Goal: Information Seeking & Learning: Learn about a topic

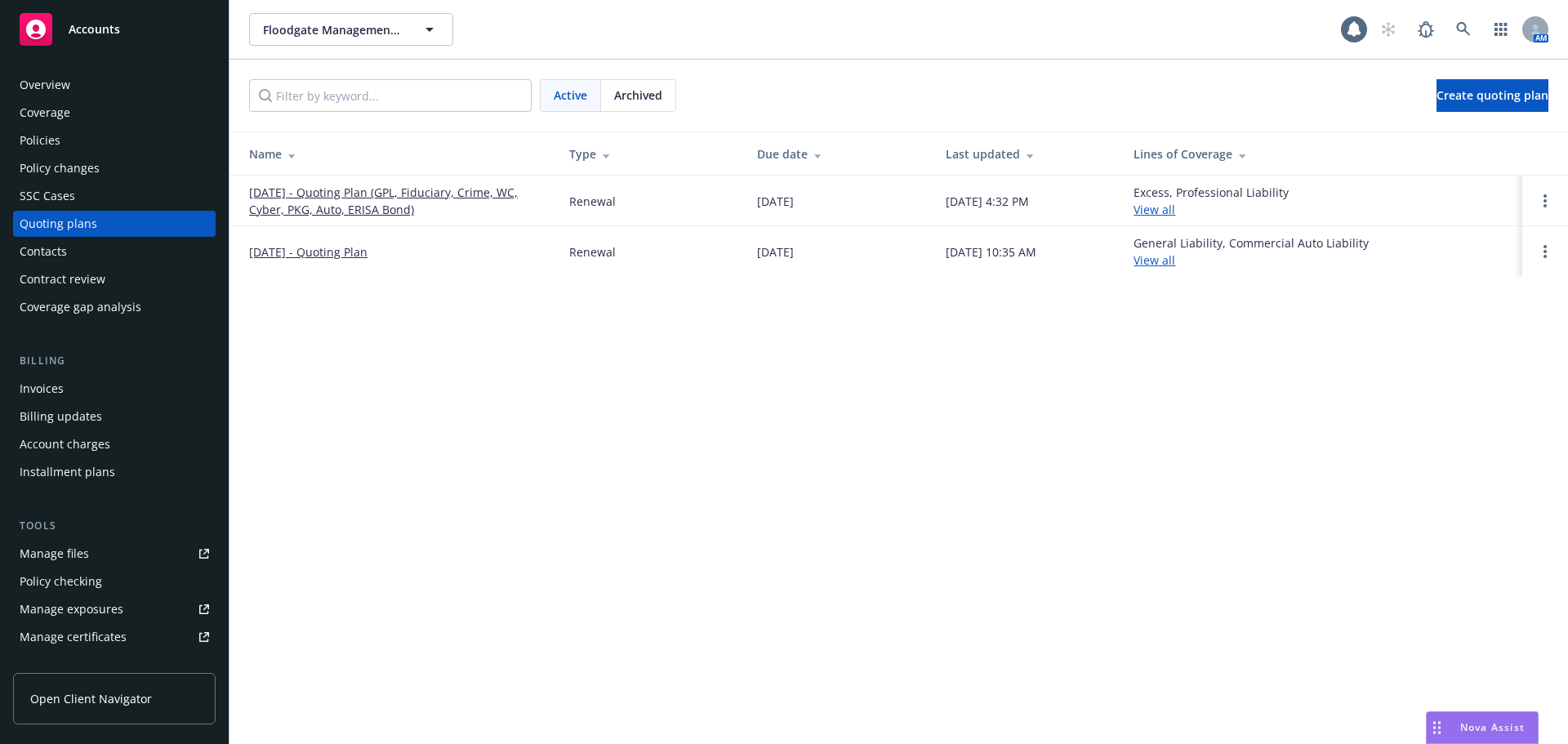
click at [336, 191] on link "[DATE] - Quoting Plan (GPL, Fiduciary, Crime, WC, Cyber, PKG, Auto, ERISA Bond)" at bounding box center [396, 200] width 294 height 34
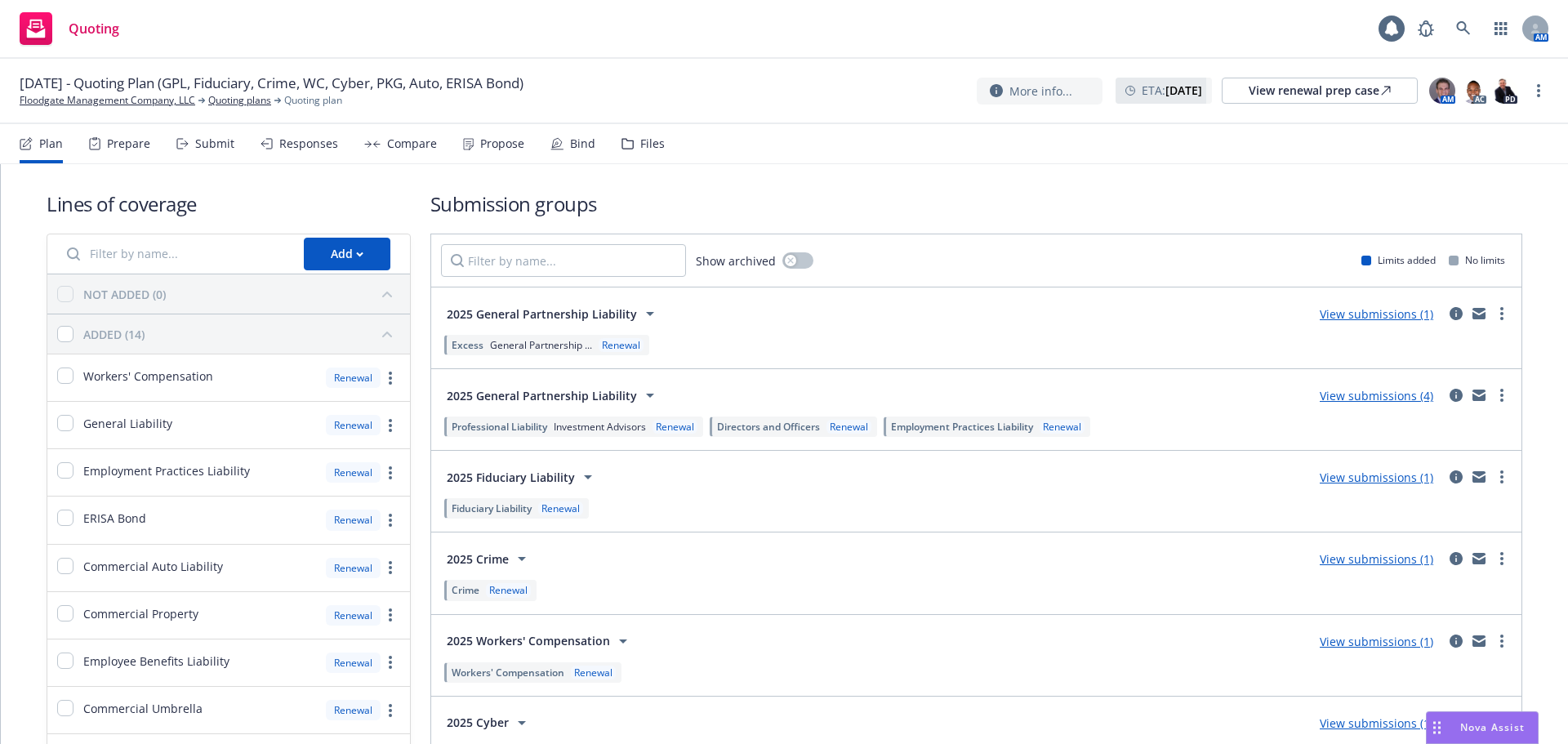
click at [298, 144] on div "Responses" at bounding box center [308, 144] width 59 height 13
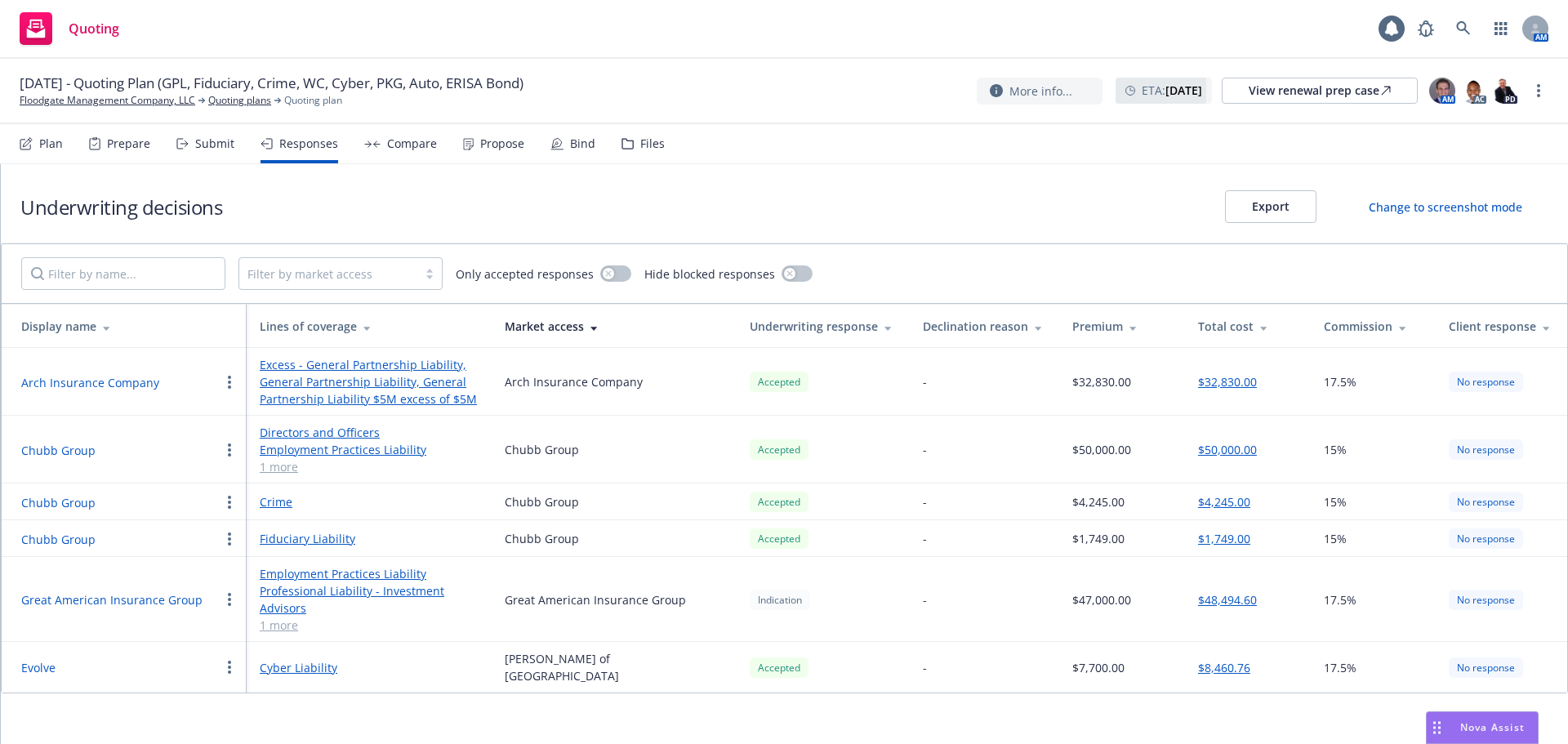
click at [81, 456] on button "Chubb Group" at bounding box center [58, 450] width 75 height 17
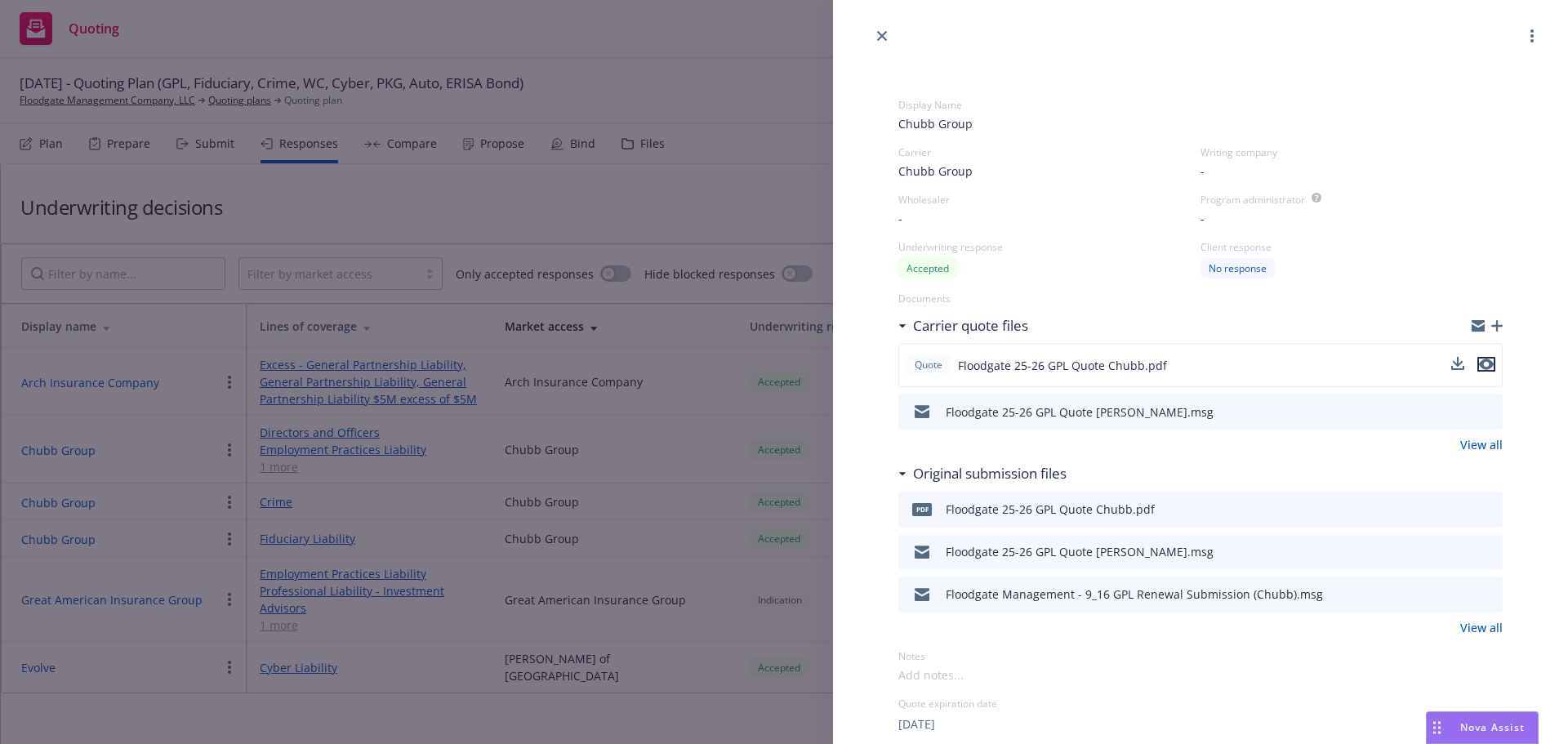
click at [1478, 362] on icon "preview file" at bounding box center [1485, 364] width 15 height 11
click at [879, 35] on icon "close" at bounding box center [882, 36] width 10 height 10
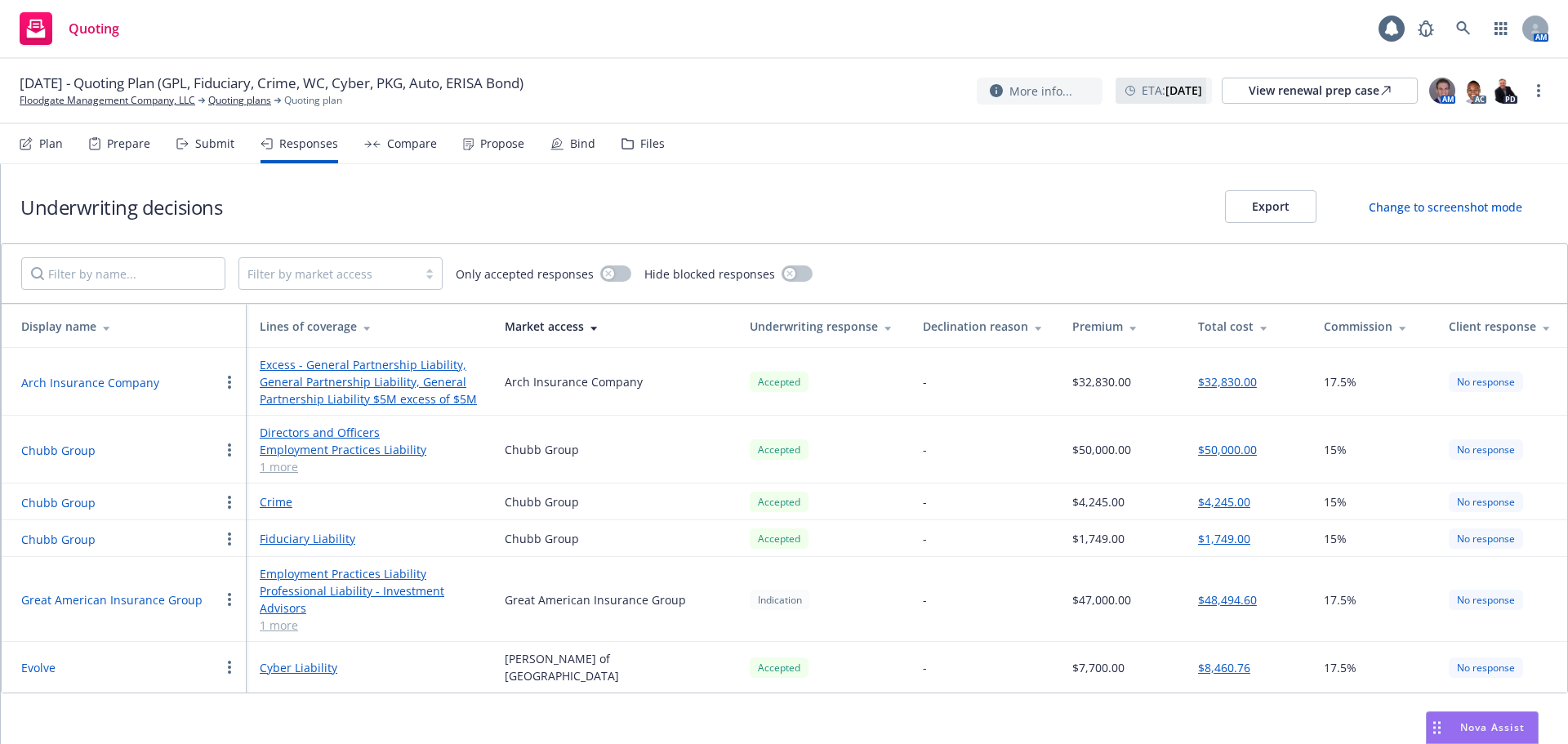
click at [47, 544] on button "Chubb Group" at bounding box center [58, 539] width 75 height 17
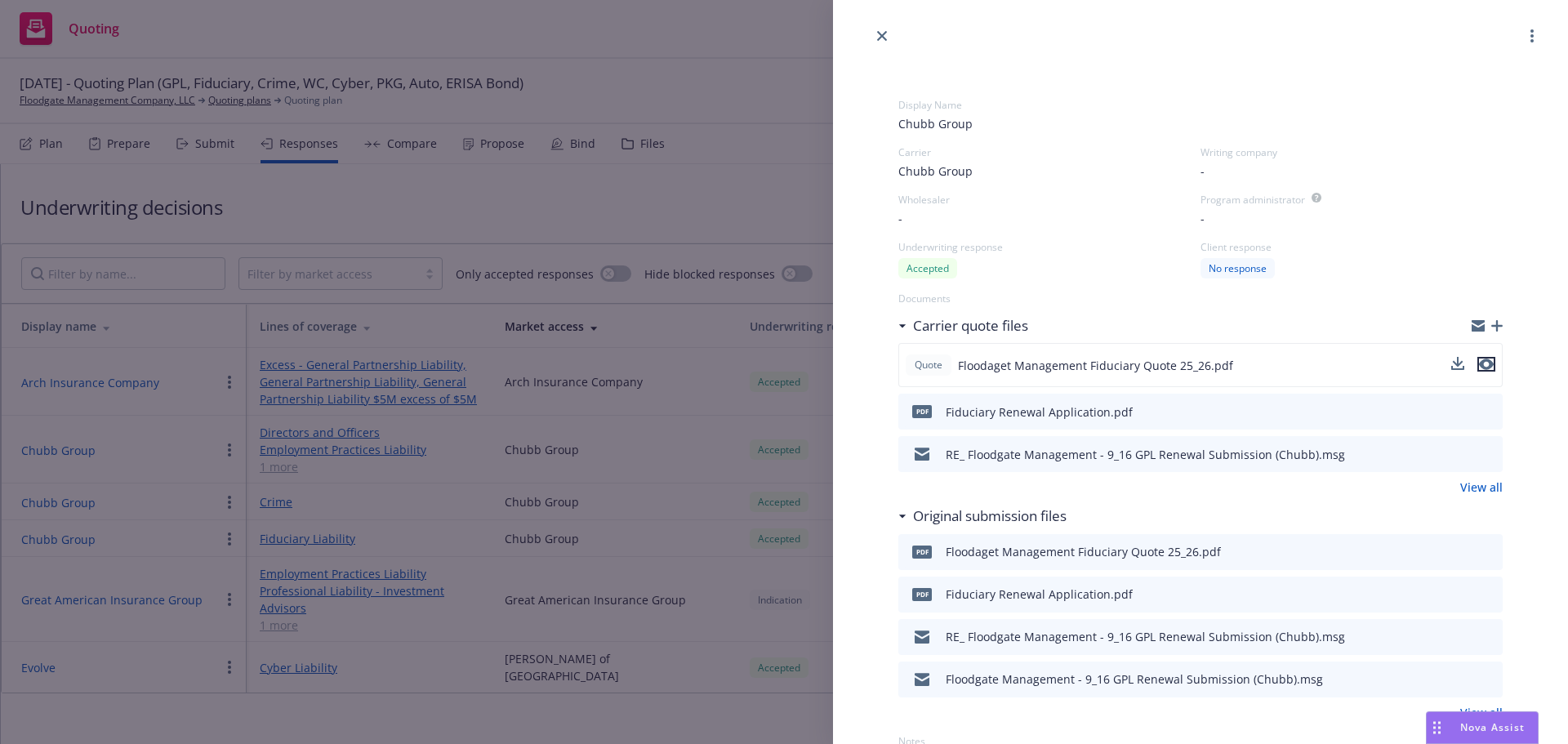
click at [1478, 368] on icon "preview file" at bounding box center [1485, 364] width 15 height 11
click at [878, 35] on icon "close" at bounding box center [882, 36] width 10 height 10
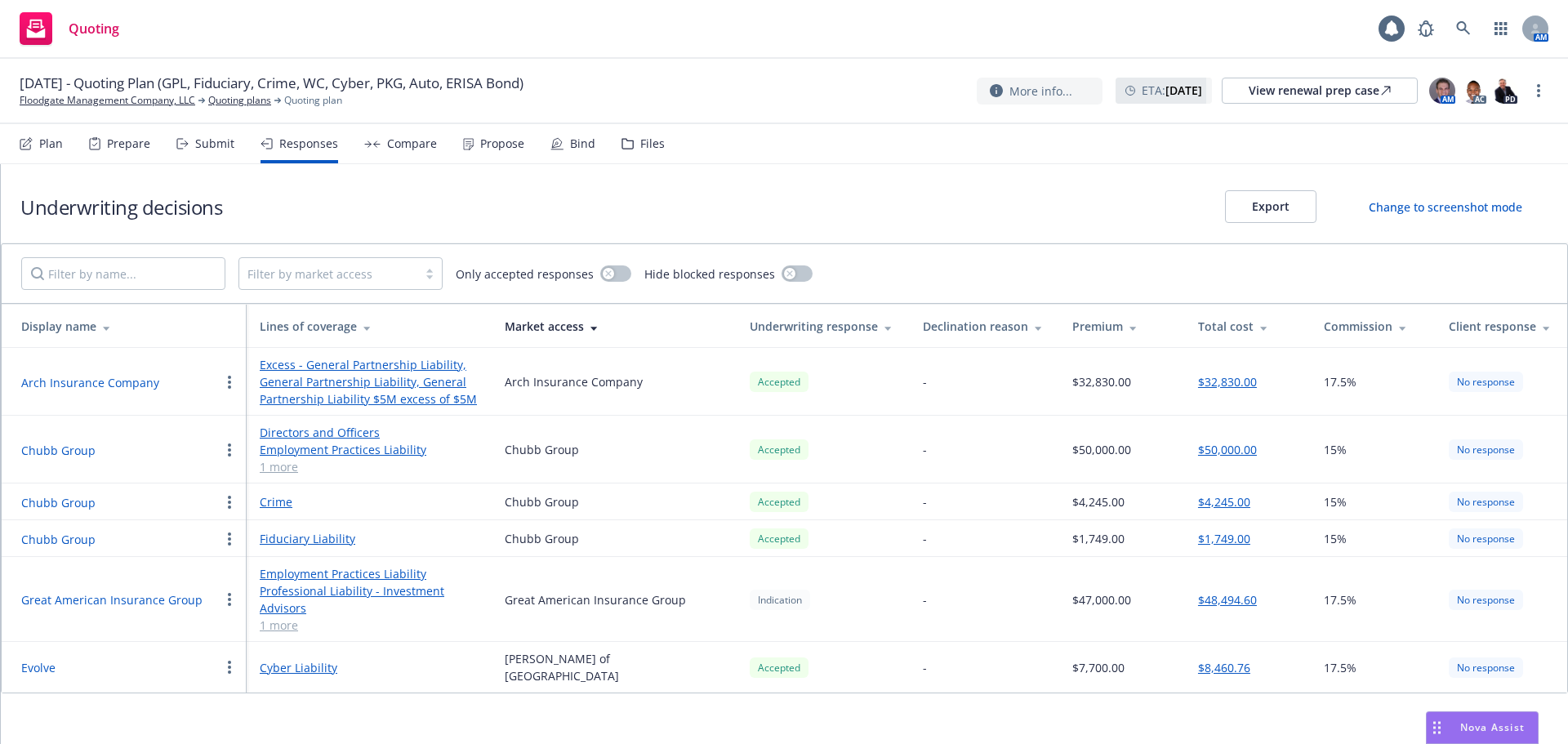
click at [46, 664] on button "Evolve" at bounding box center [38, 667] width 34 height 17
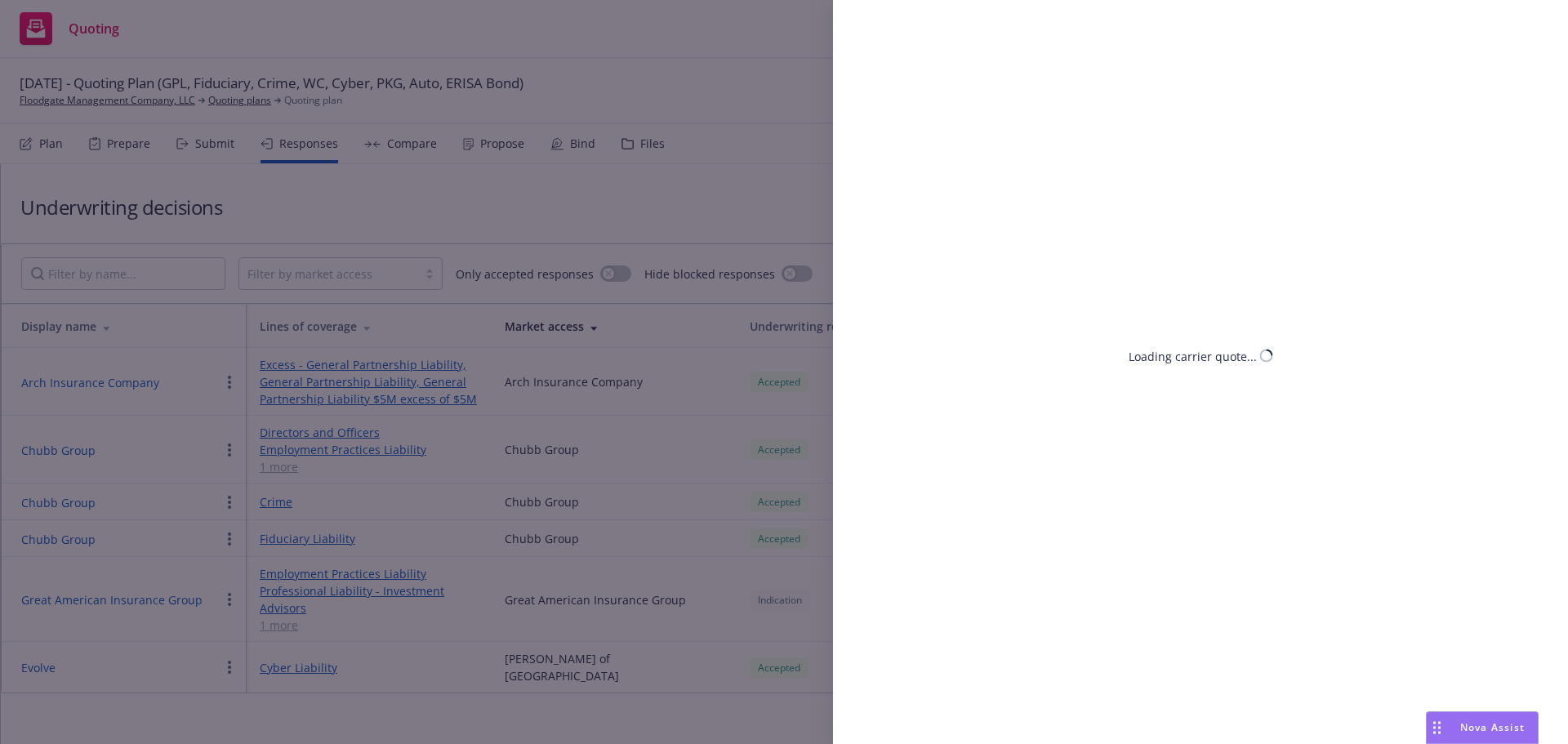
select select "CA"
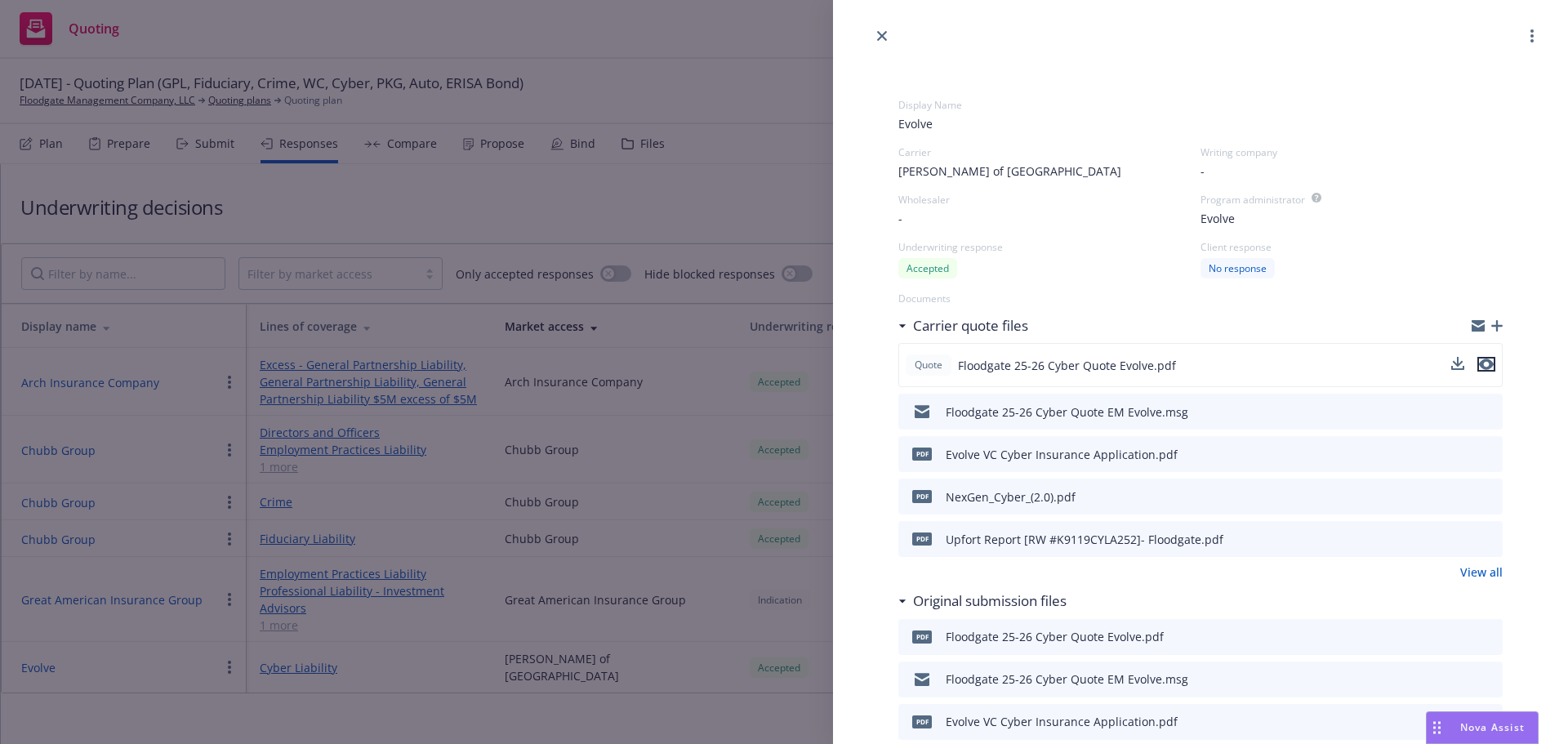
click at [1478, 361] on icon "preview file" at bounding box center [1485, 364] width 15 height 11
click at [768, 158] on div "Display Name Evolve Carrier Lloyd's of London Writing company - Wholesaler - Pr…" at bounding box center [784, 372] width 1568 height 744
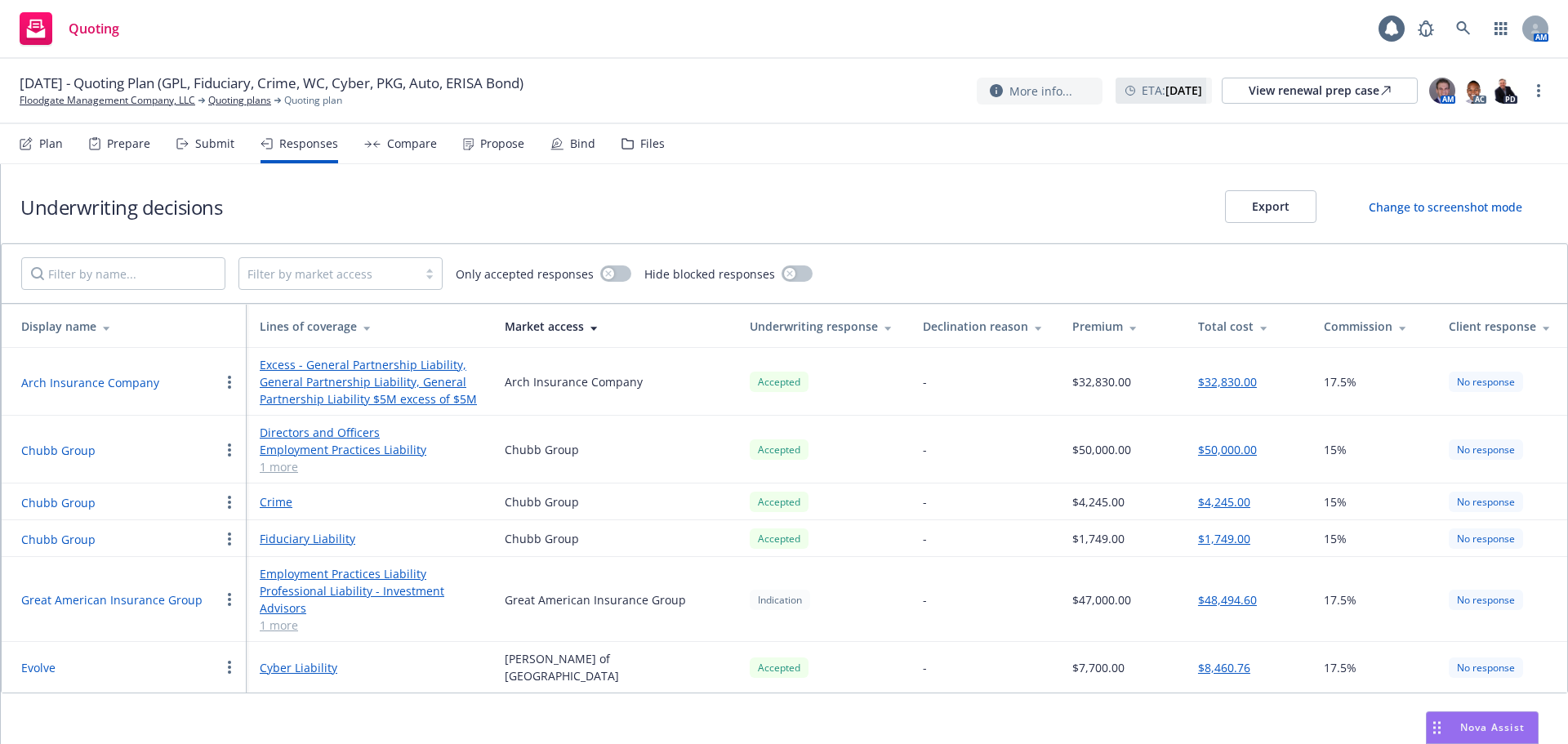
click at [82, 501] on button "Chubb Group" at bounding box center [58, 503] width 75 height 17
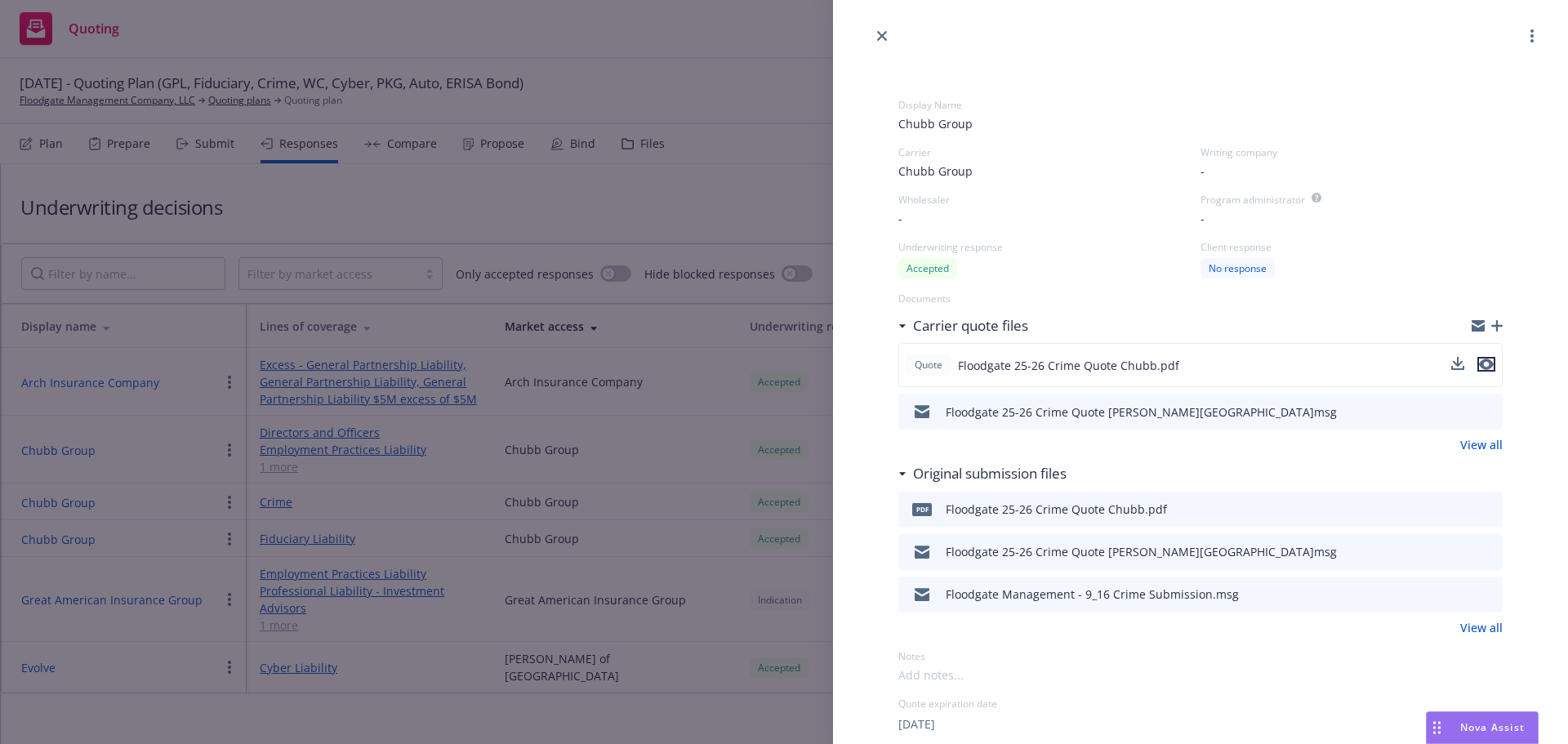
click at [1478, 363] on icon "preview file" at bounding box center [1485, 364] width 15 height 11
click at [878, 38] on icon "close" at bounding box center [882, 36] width 10 height 10
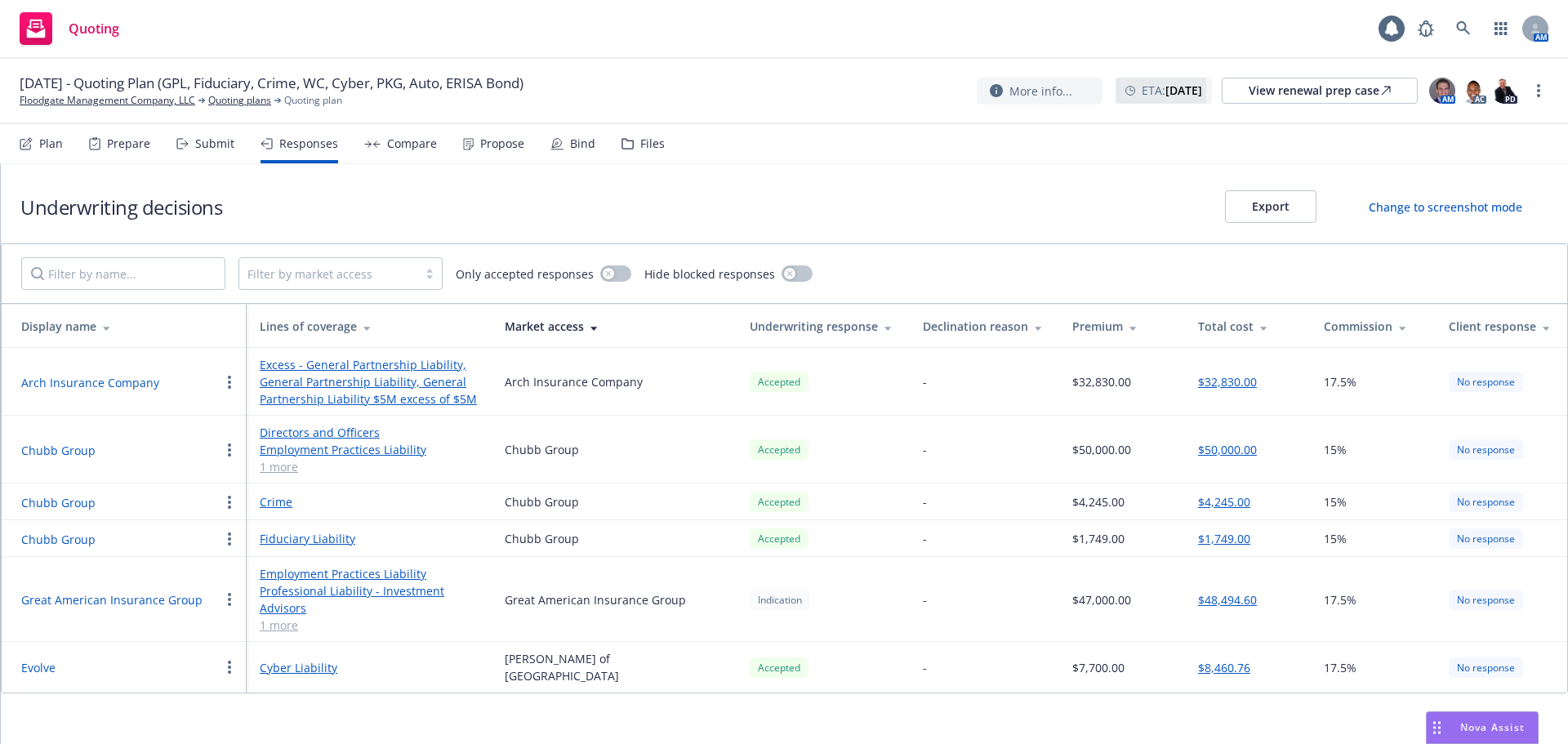
click at [650, 148] on div "Files" at bounding box center [652, 144] width 25 height 13
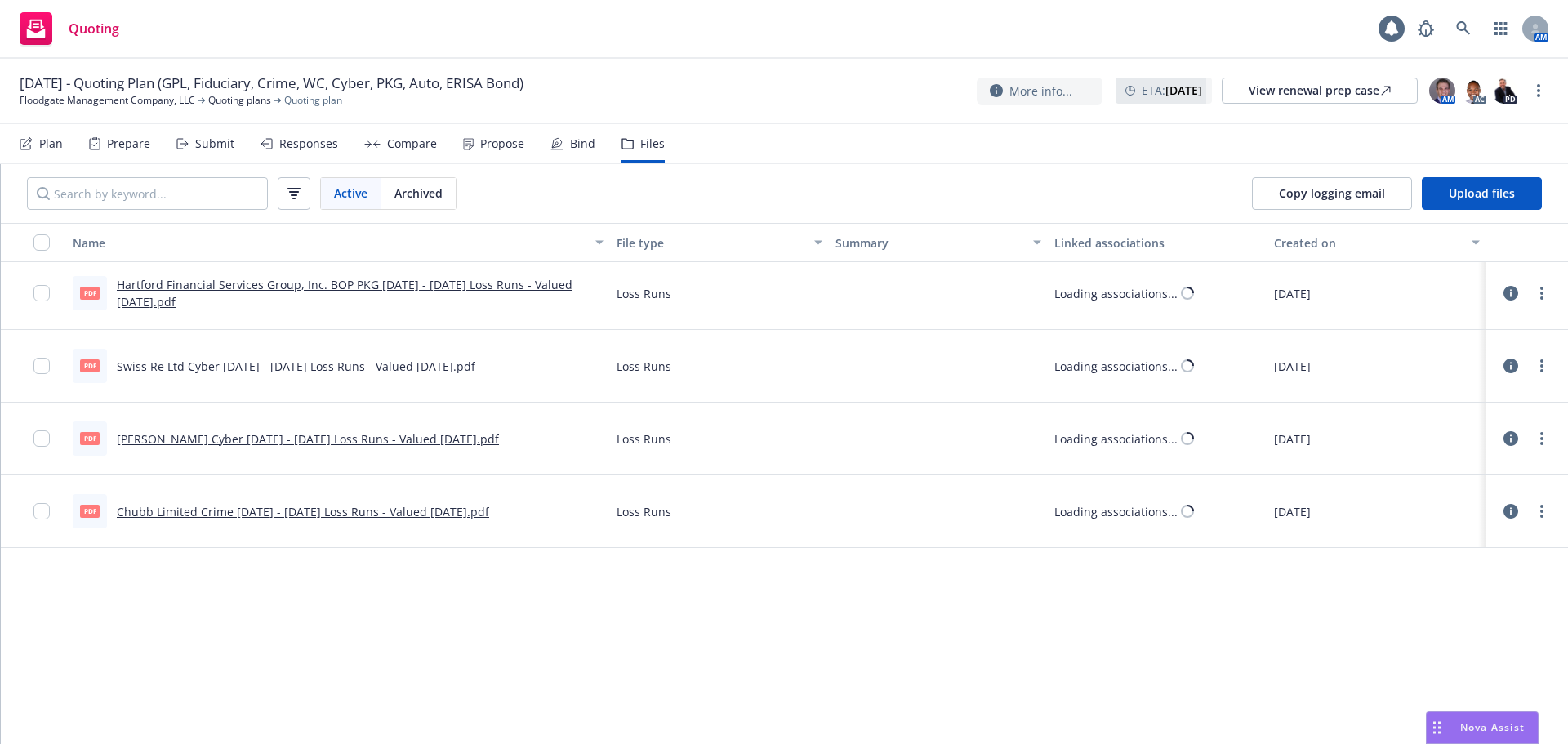
scroll to position [1307, 0]
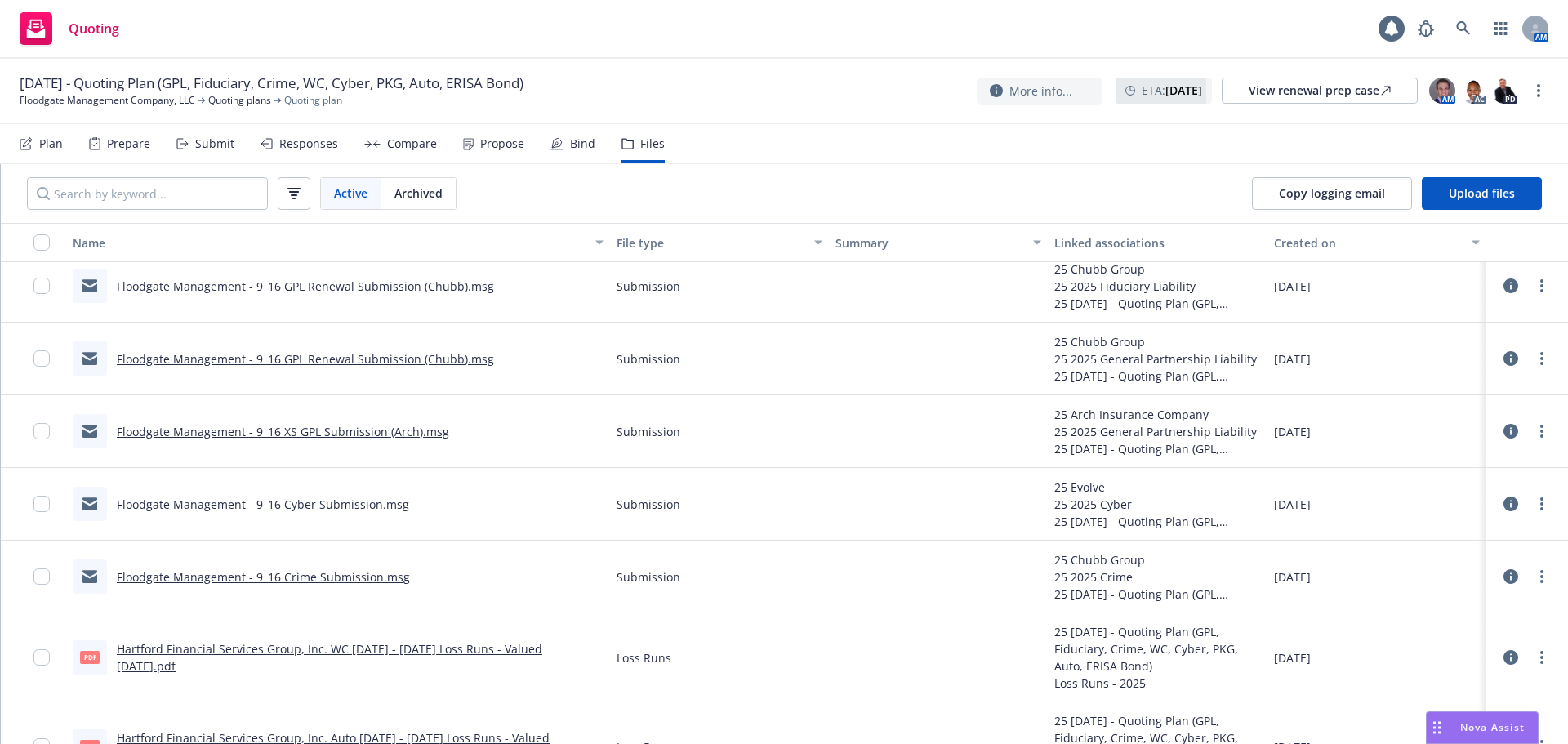
click at [309, 147] on div "Responses" at bounding box center [308, 144] width 59 height 13
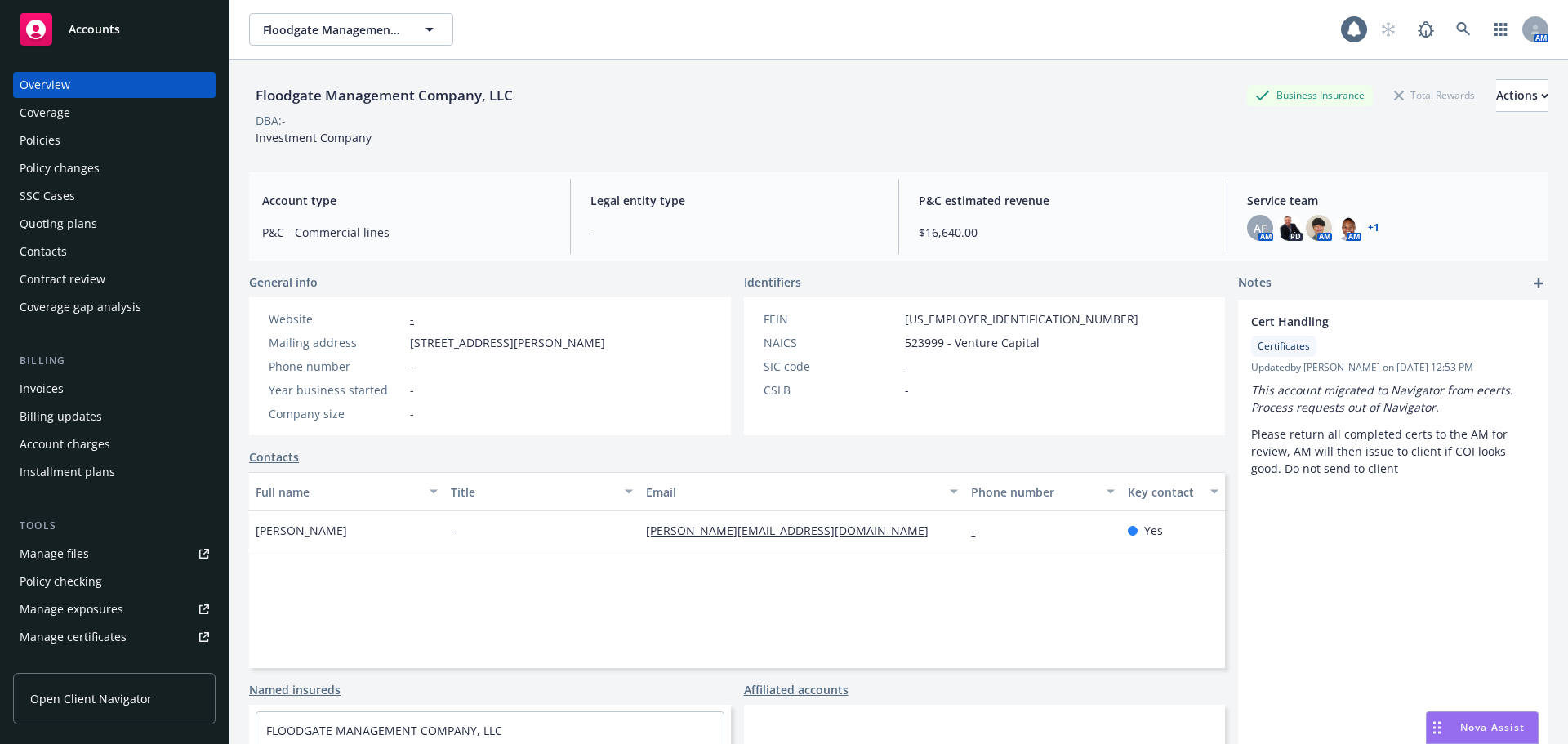
click at [79, 139] on div "Policies" at bounding box center [115, 141] width 189 height 26
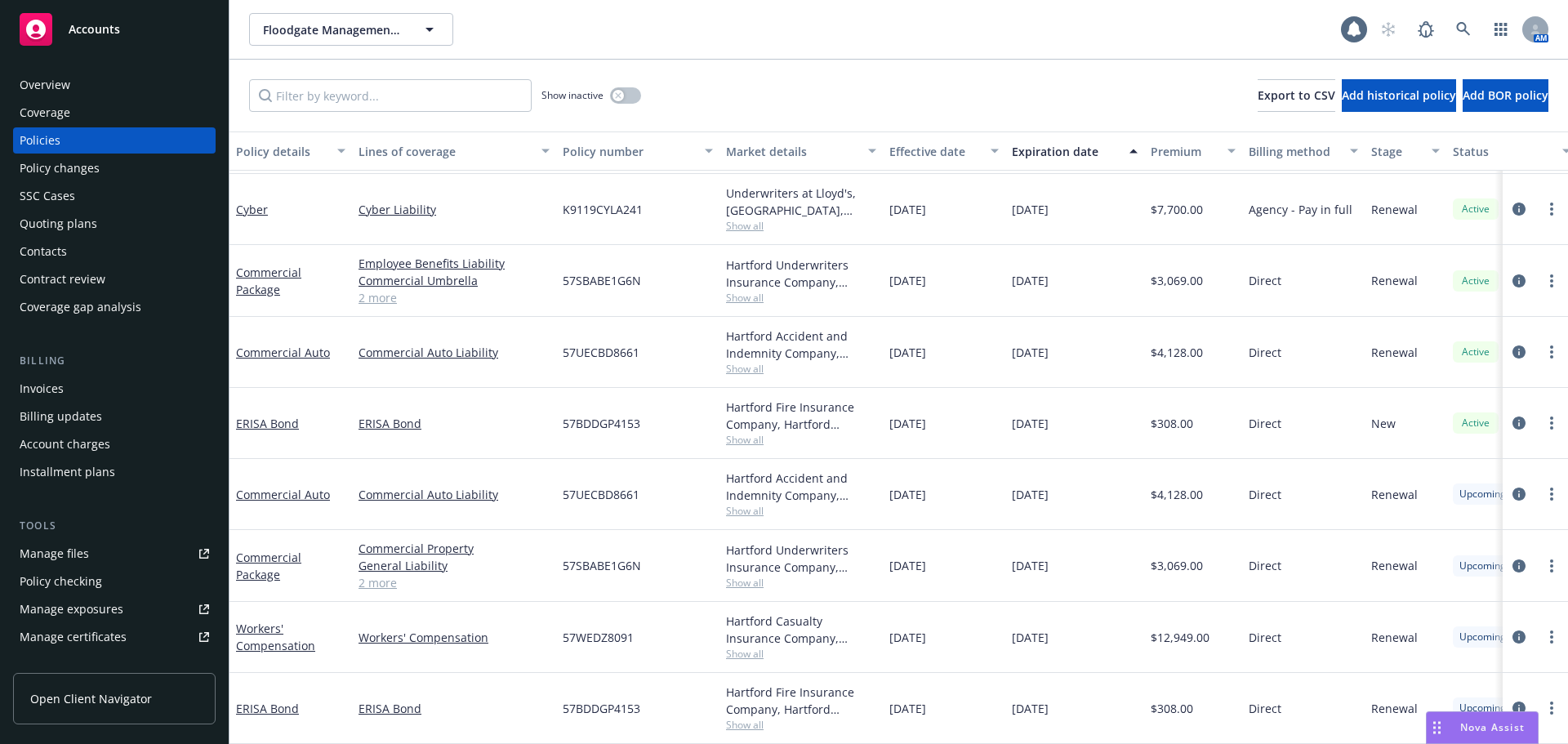
scroll to position [341, 0]
click at [40, 87] on div "Overview" at bounding box center [45, 85] width 51 height 26
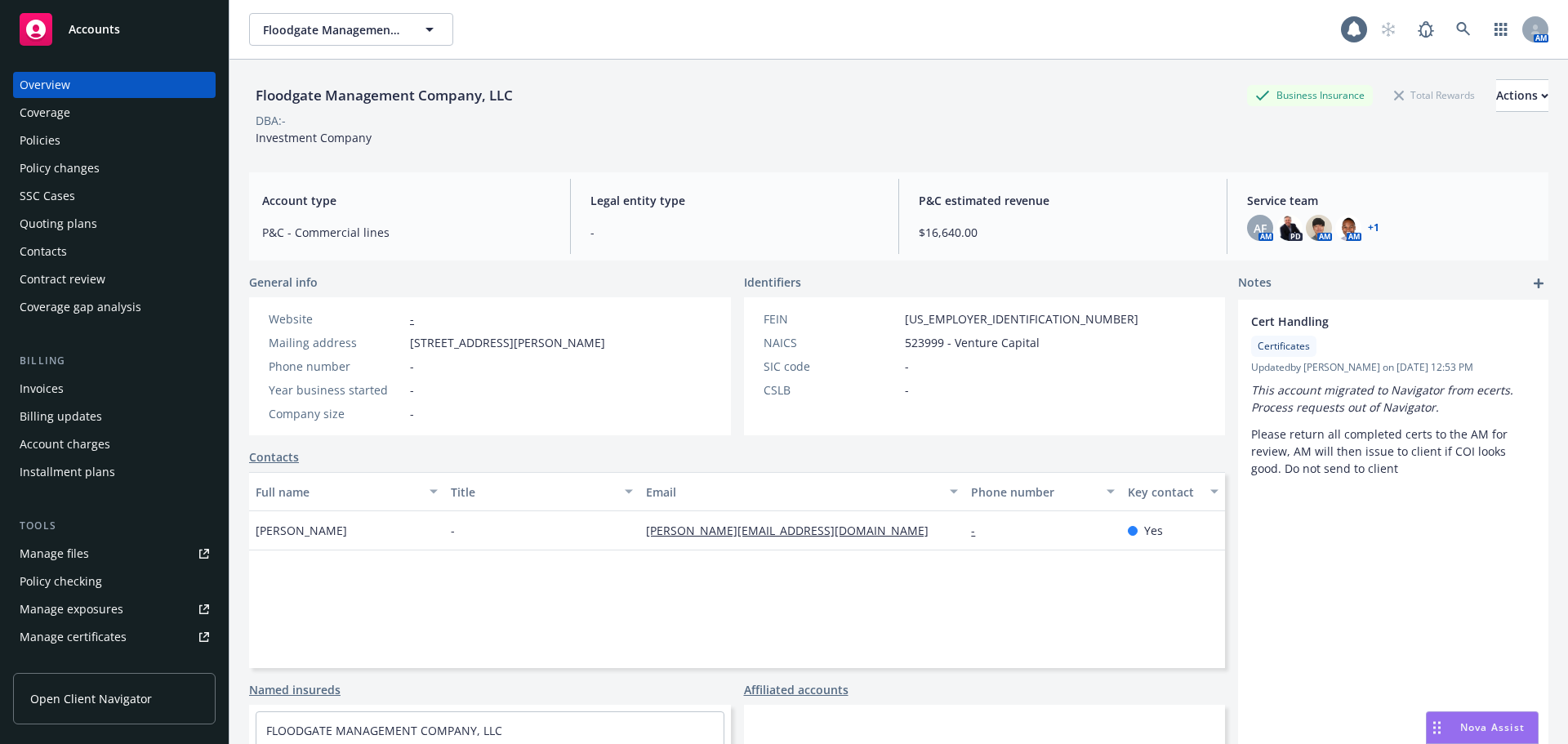
click at [40, 143] on div "Policies" at bounding box center [40, 141] width 41 height 26
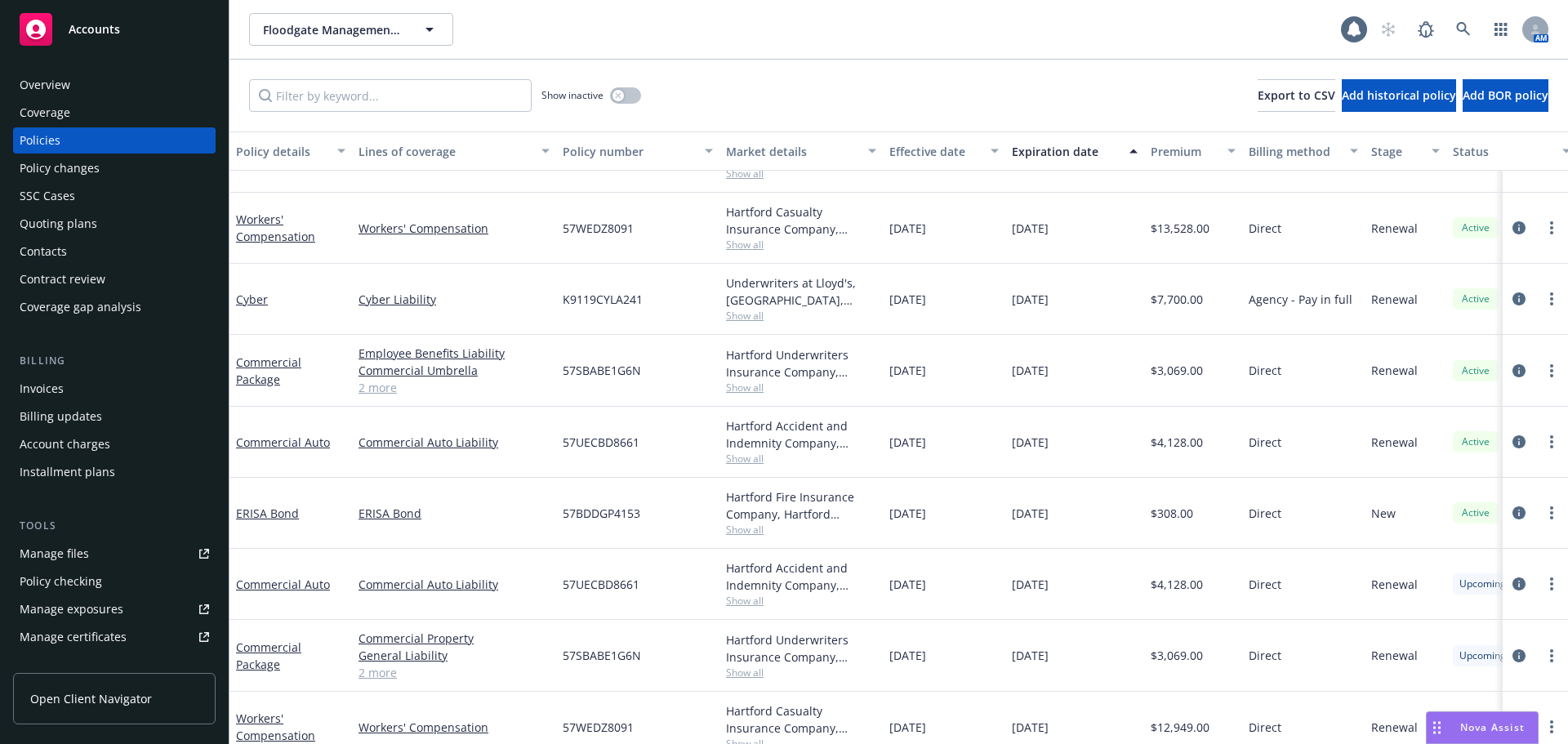
scroll to position [341, 0]
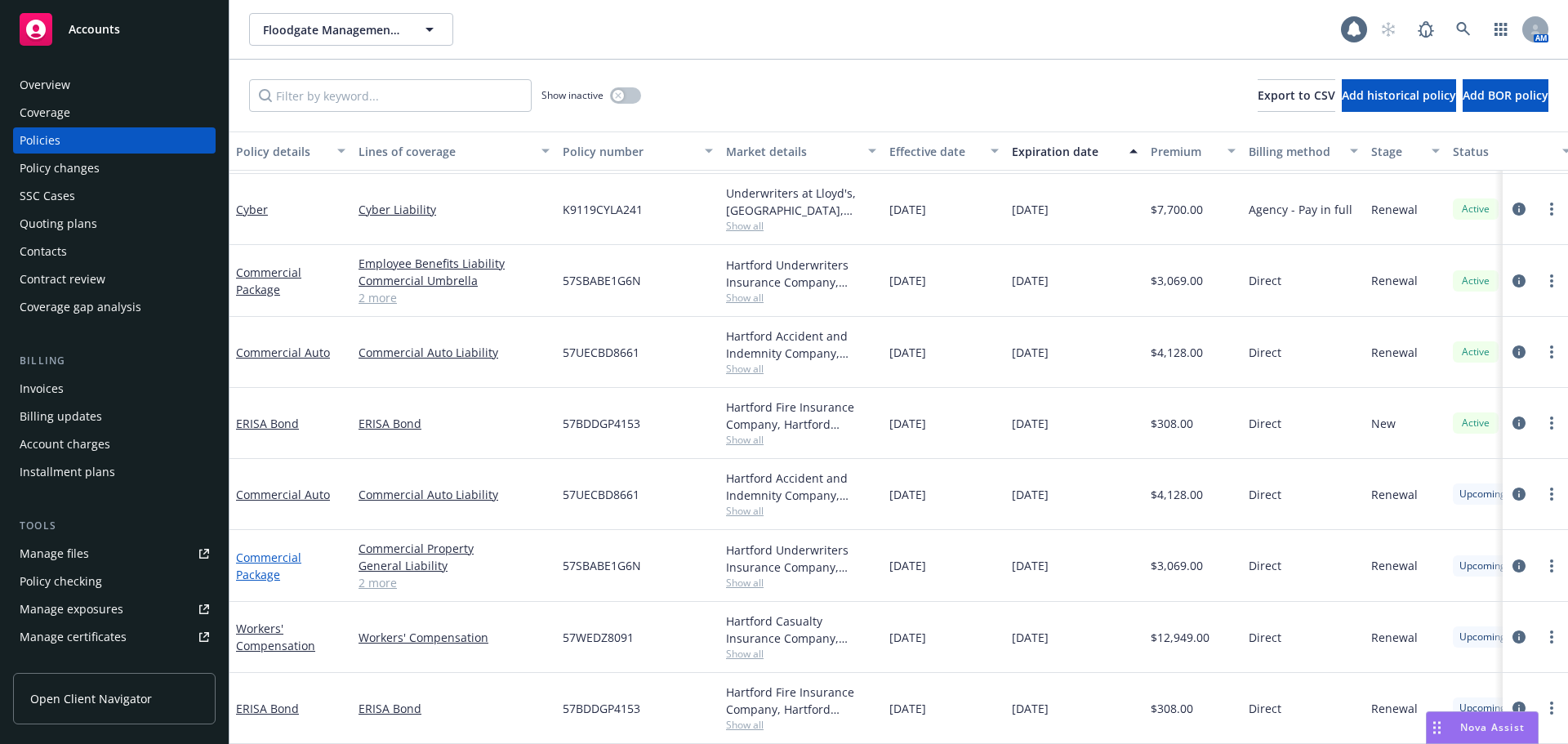
click at [253, 558] on link "Commercial Package" at bounding box center [269, 565] width 66 height 33
click at [248, 562] on link "Commercial Package" at bounding box center [269, 565] width 66 height 33
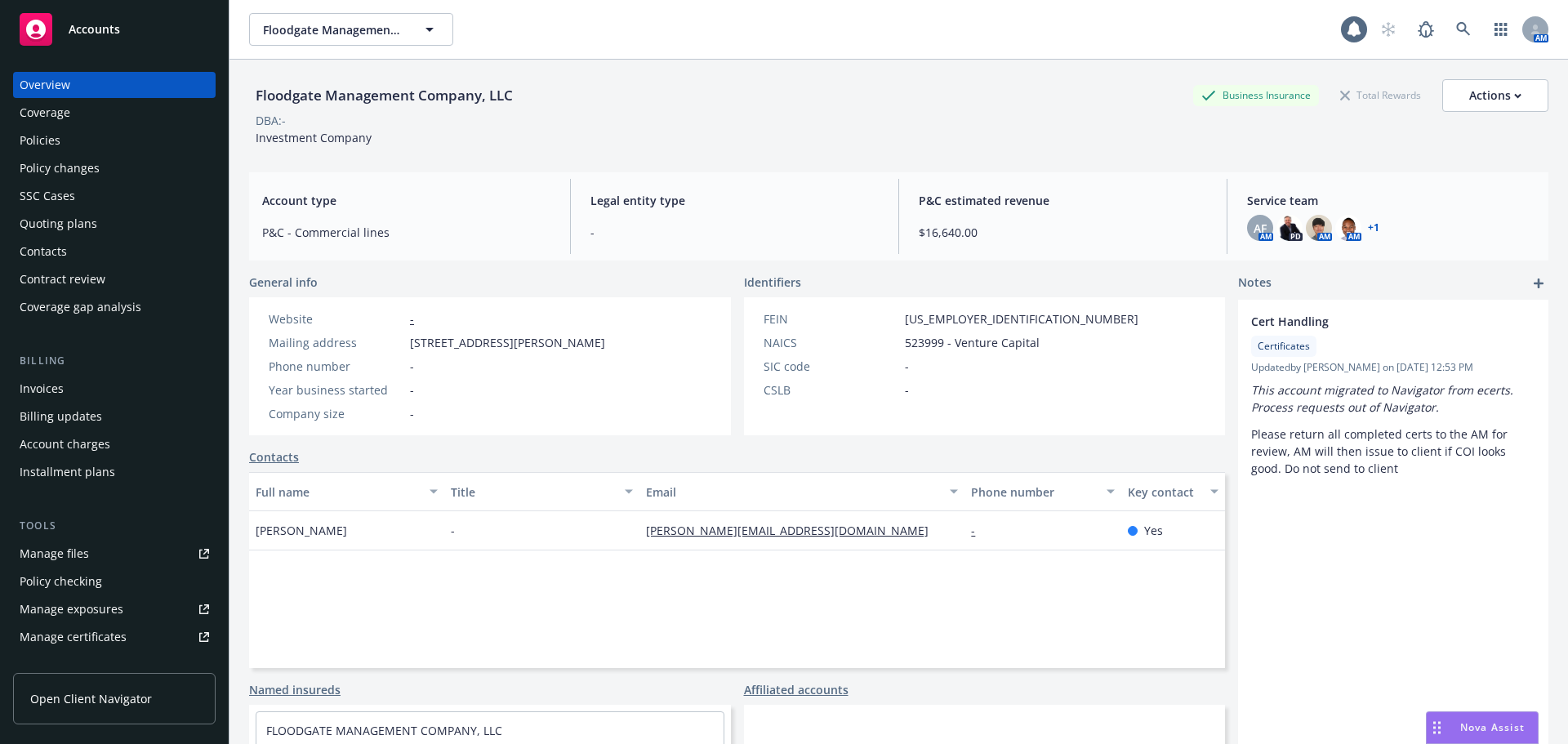
click at [28, 139] on div "Policies" at bounding box center [40, 141] width 41 height 26
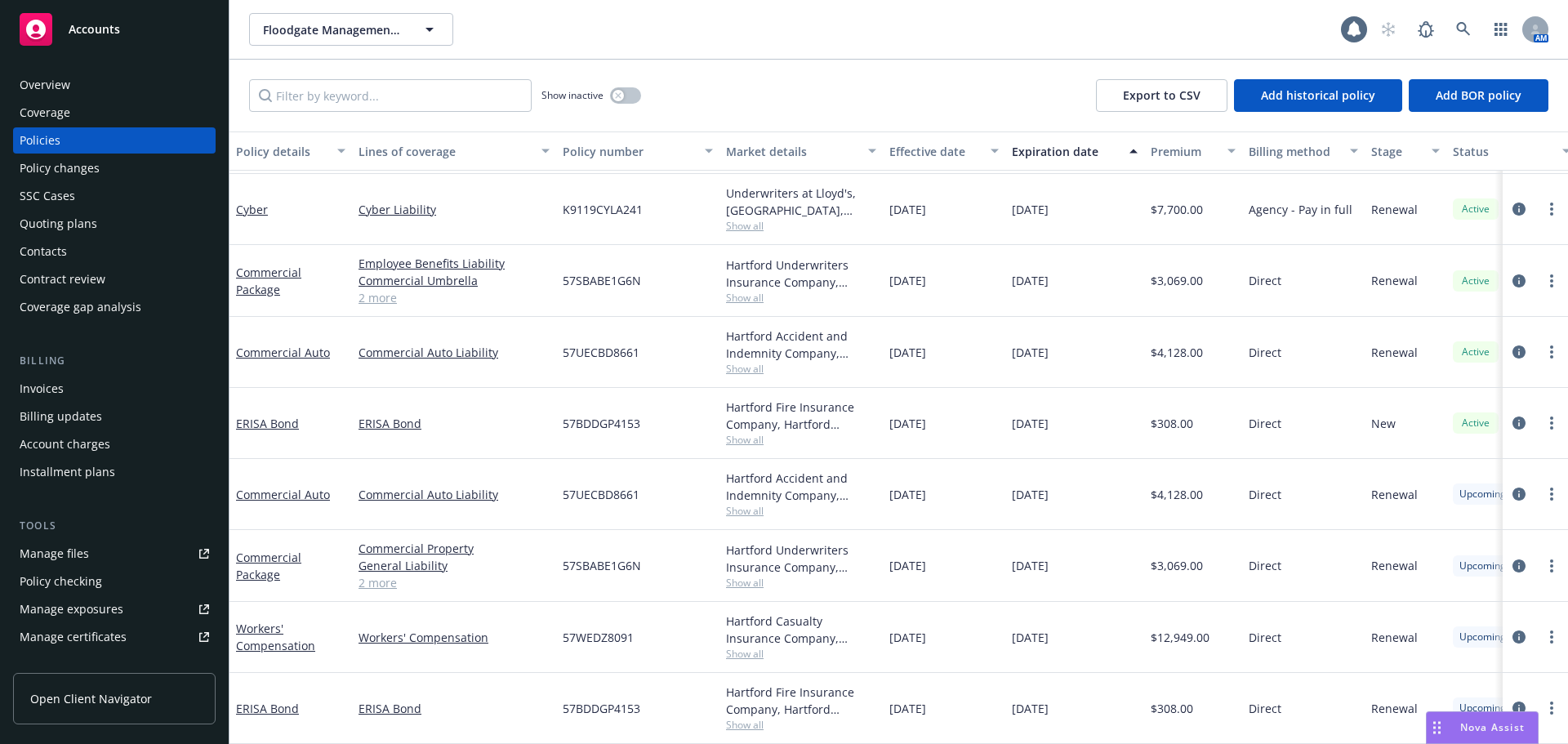
scroll to position [341, 0]
click at [268, 553] on link "Commercial Package" at bounding box center [269, 565] width 66 height 33
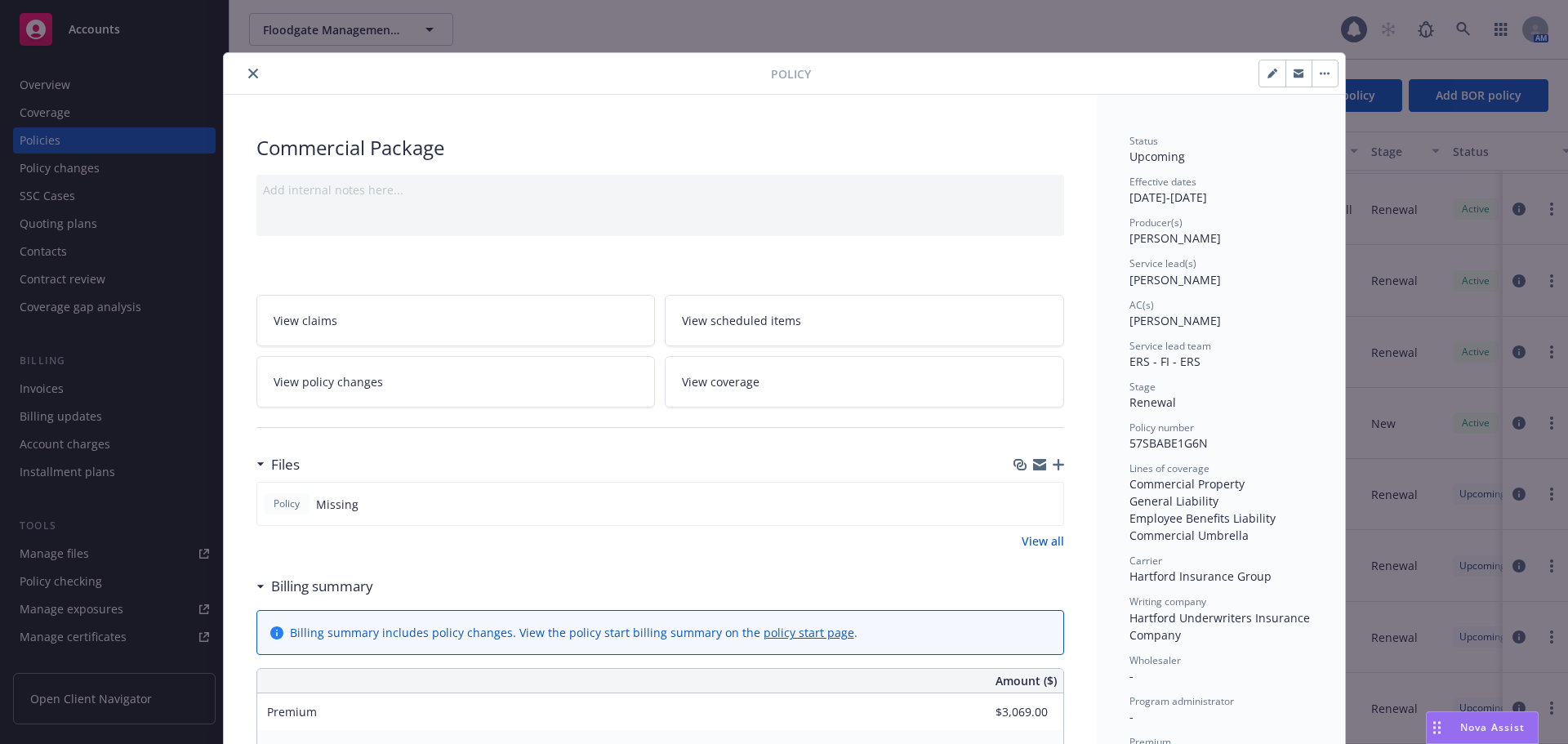
click at [243, 71] on button "close" at bounding box center [253, 74] width 20 height 20
